Goal: Information Seeking & Learning: Learn about a topic

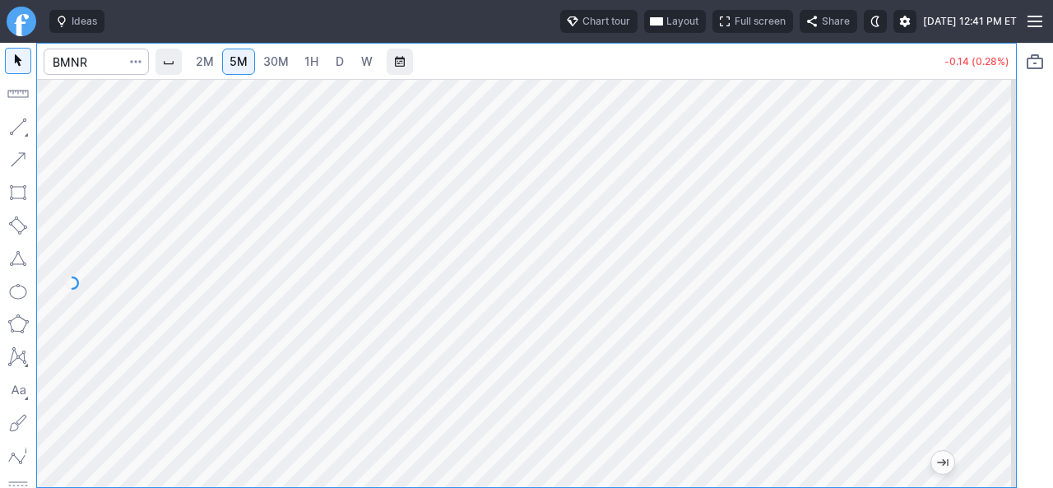
drag, startPoint x: 991, startPoint y: 240, endPoint x: 987, endPoint y: 378, distance: 137.4
click at [987, 378] on div at bounding box center [999, 278] width 35 height 367
click at [272, 50] on link "30M" at bounding box center [276, 62] width 40 height 26
click at [235, 63] on span "5M" at bounding box center [239, 61] width 18 height 14
drag, startPoint x: 992, startPoint y: 396, endPoint x: 992, endPoint y: 239, distance: 156.3
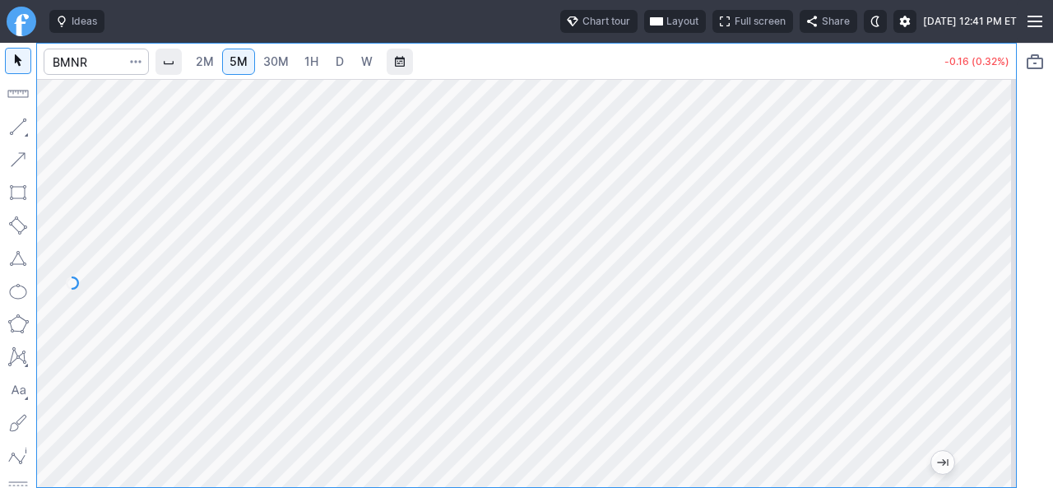
click at [992, 239] on div at bounding box center [999, 278] width 35 height 367
drag, startPoint x: 991, startPoint y: 249, endPoint x: 982, endPoint y: 345, distance: 95.9
click at [982, 345] on div at bounding box center [999, 278] width 35 height 367
click at [202, 50] on link "2M" at bounding box center [204, 62] width 33 height 26
drag, startPoint x: 995, startPoint y: 313, endPoint x: 996, endPoint y: 220, distance: 93.8
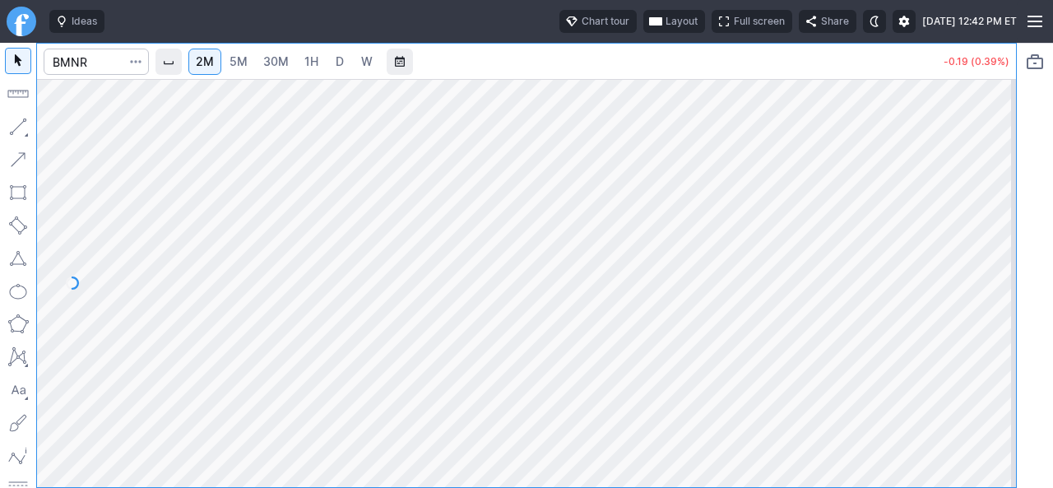
click at [996, 220] on div at bounding box center [999, 278] width 35 height 367
drag, startPoint x: 995, startPoint y: 211, endPoint x: 994, endPoint y: 227, distance: 15.7
click at [996, 226] on div at bounding box center [999, 278] width 35 height 367
drag, startPoint x: 995, startPoint y: 284, endPoint x: 1000, endPoint y: 276, distance: 9.6
click at [1000, 276] on div at bounding box center [999, 278] width 35 height 367
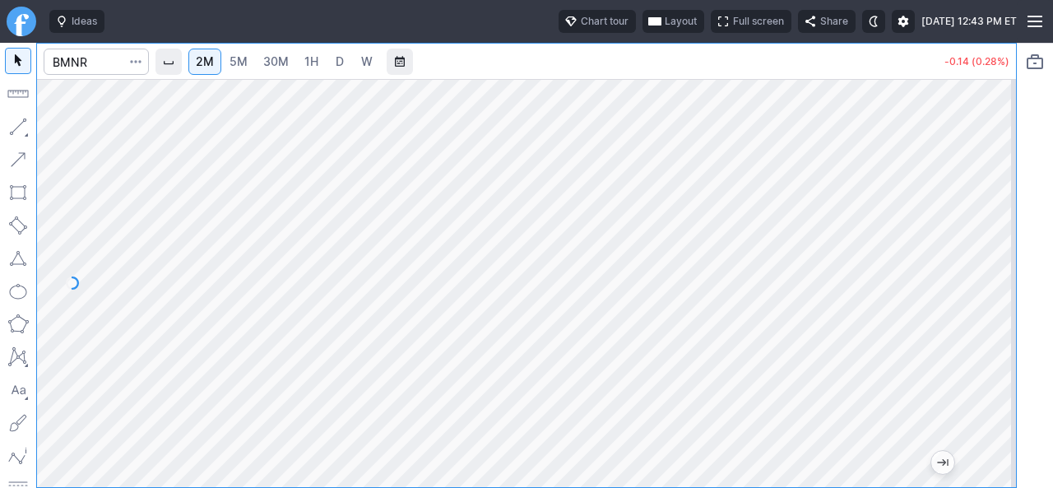
click at [991, 215] on div at bounding box center [999, 278] width 35 height 367
drag, startPoint x: 985, startPoint y: 220, endPoint x: 985, endPoint y: 259, distance: 38.7
click at [985, 259] on div at bounding box center [999, 278] width 35 height 367
click at [104, 62] on input "Search" at bounding box center [96, 62] width 105 height 26
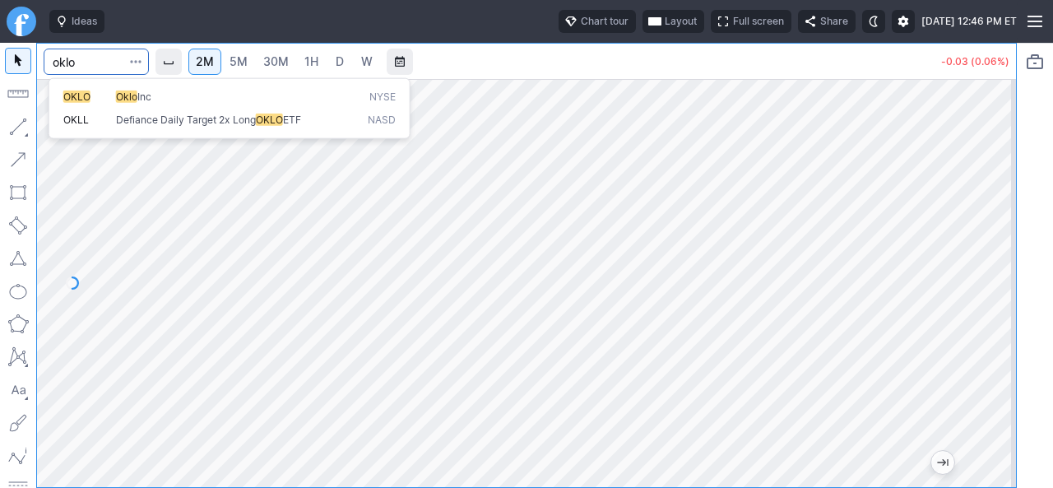
type input "oklo"
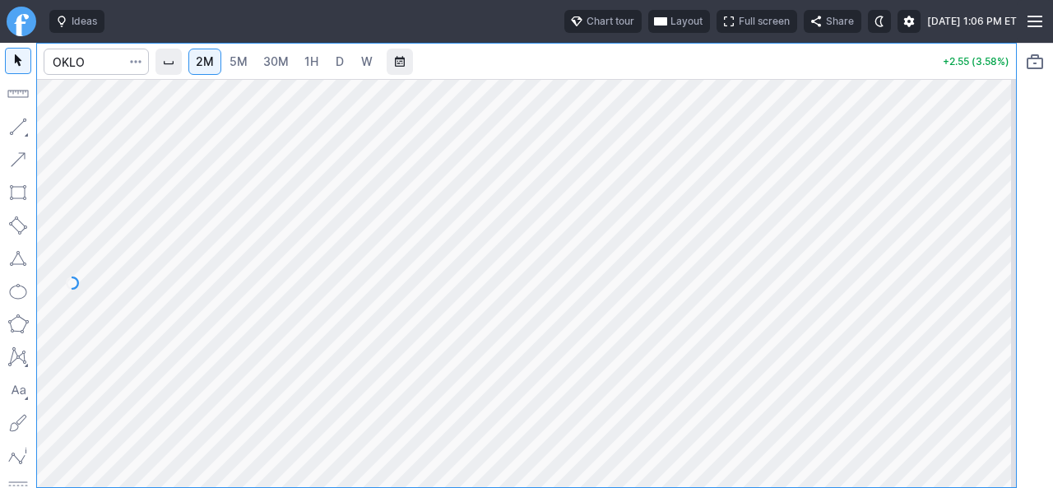
click at [347, 53] on link "D" at bounding box center [340, 62] width 26 height 26
click at [209, 65] on span "2M" at bounding box center [205, 61] width 18 height 14
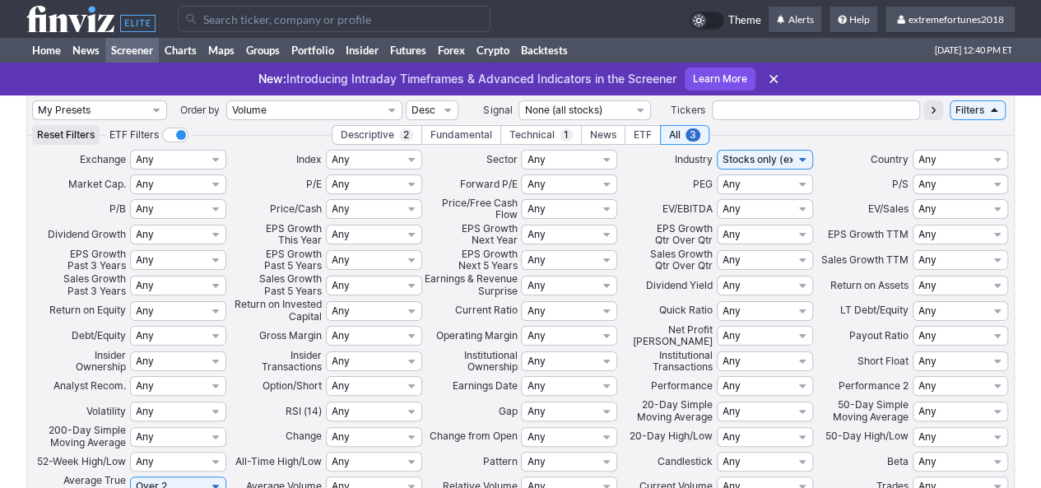
click at [239, 17] on input "Search" at bounding box center [334, 19] width 313 height 26
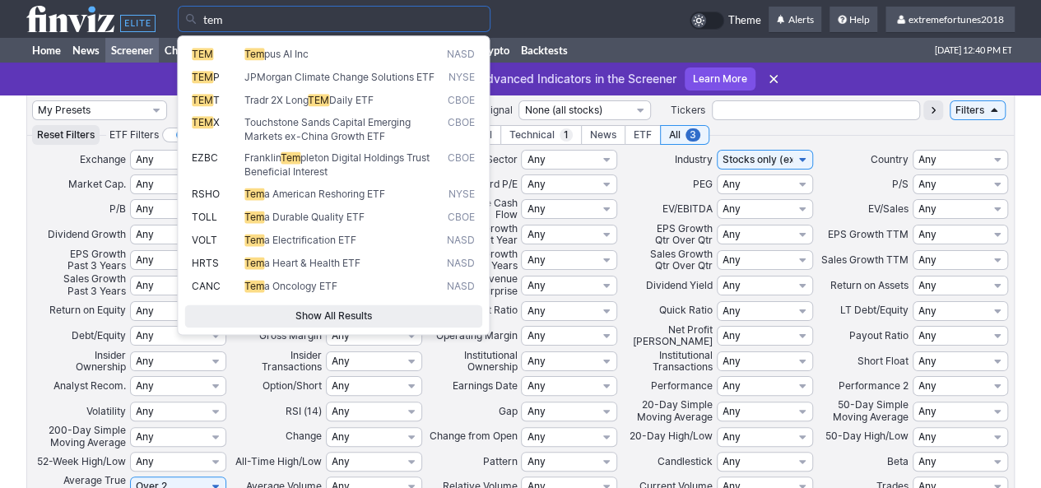
type input "tem"
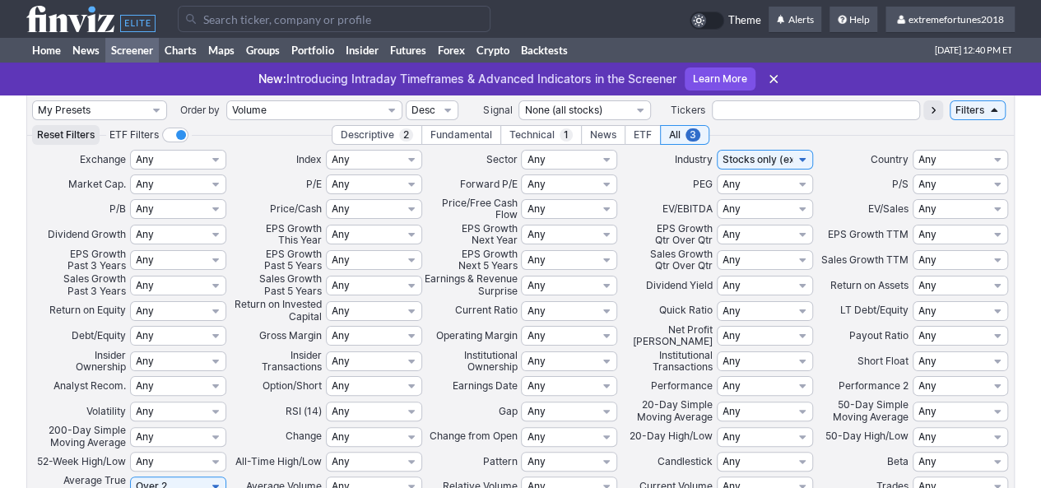
click at [361, 24] on input "Search" at bounding box center [334, 19] width 313 height 26
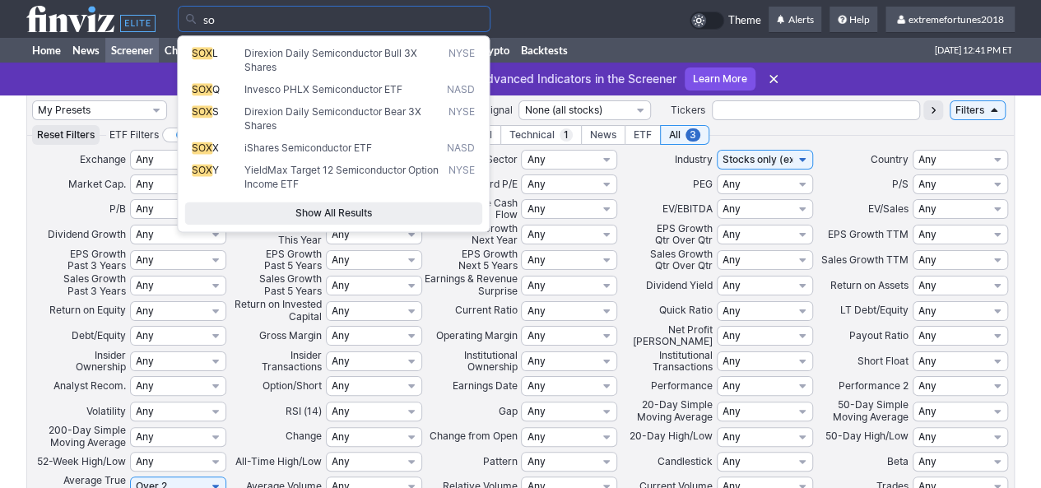
type input "s"
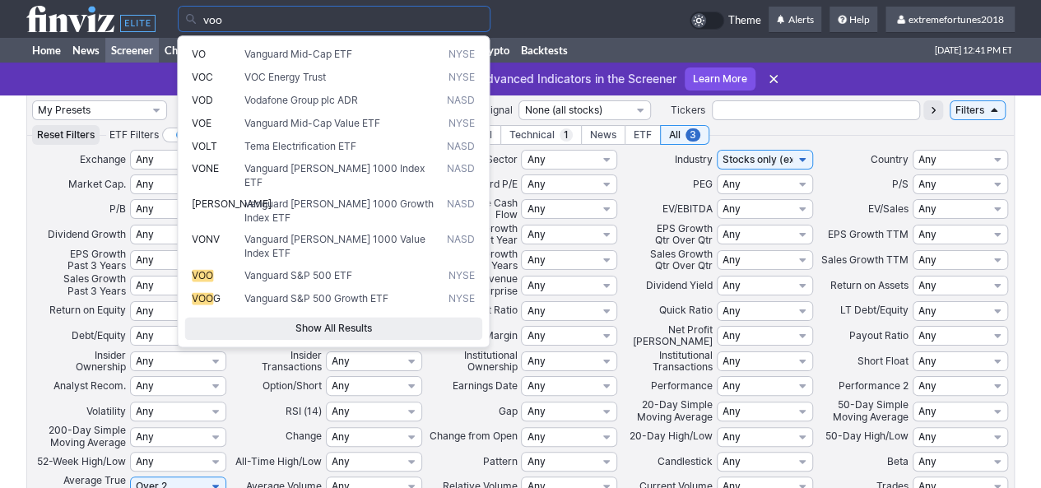
type input "voo"
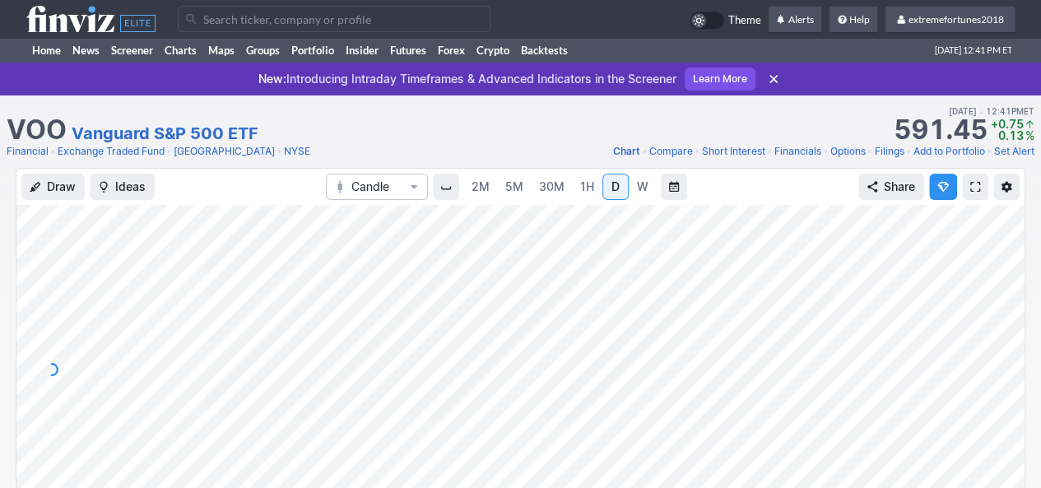
click at [250, 23] on input "Search" at bounding box center [334, 19] width 313 height 26
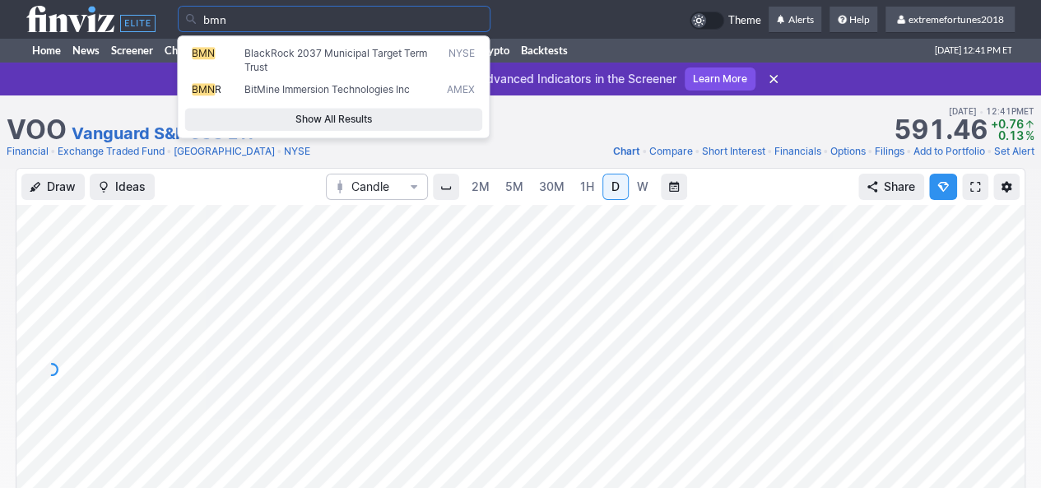
click at [299, 88] on span "BitMine Immersion Technologies Inc" at bounding box center [326, 89] width 165 height 12
type input "BMNR"
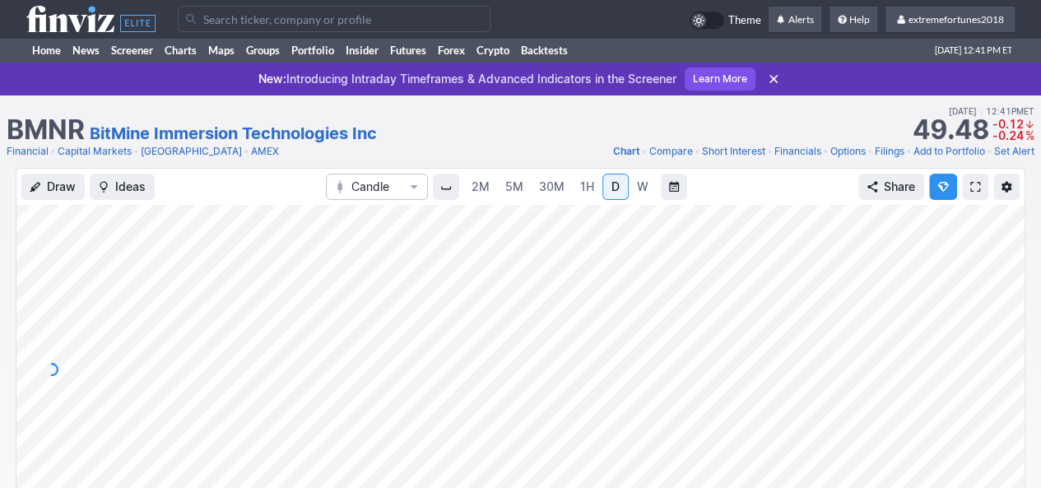
scroll to position [165, 0]
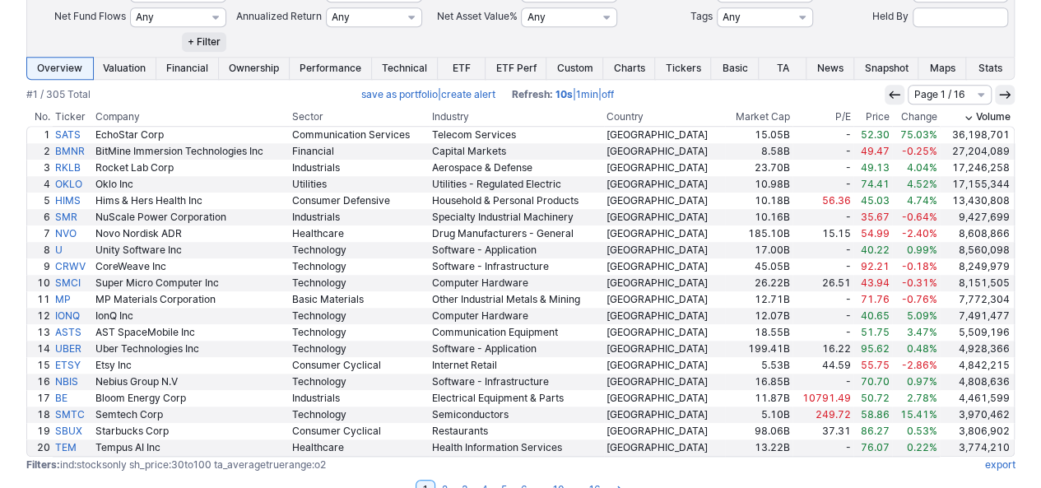
scroll to position [658, 0]
